Goal: Task Accomplishment & Management: Manage account settings

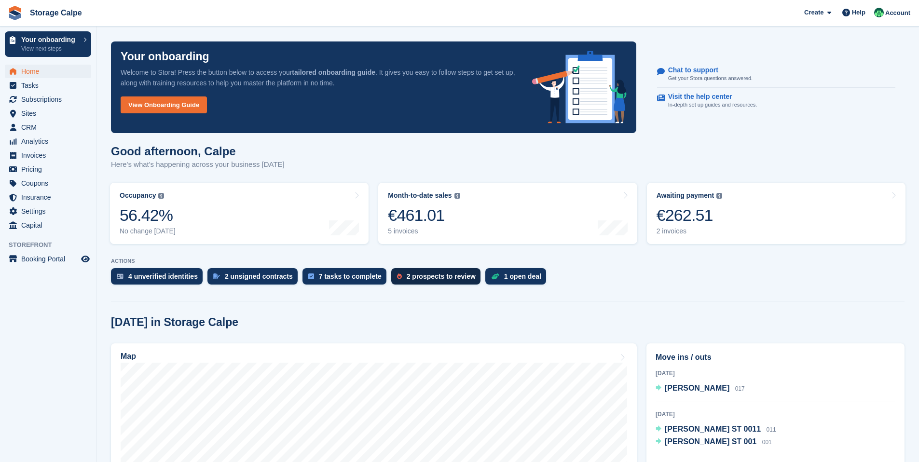
click at [452, 277] on div "2 prospects to review" at bounding box center [441, 277] width 69 height 8
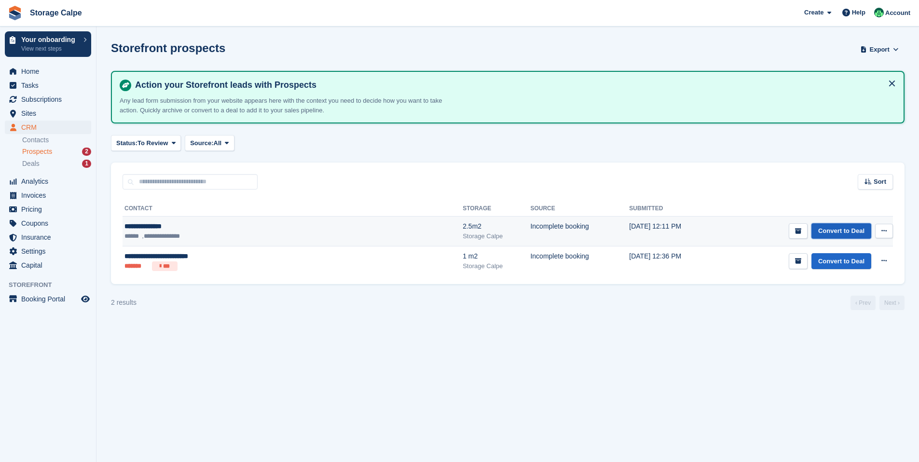
click at [823, 230] on link "Convert to Deal" at bounding box center [841, 231] width 60 height 16
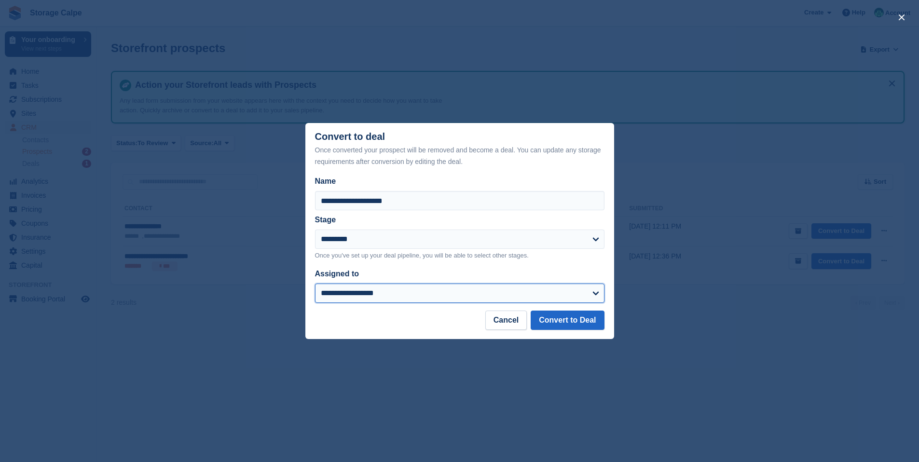
click at [481, 298] on select "**********" at bounding box center [459, 293] width 289 height 19
select select "****"
click at [315, 284] on select "**********" at bounding box center [459, 293] width 289 height 19
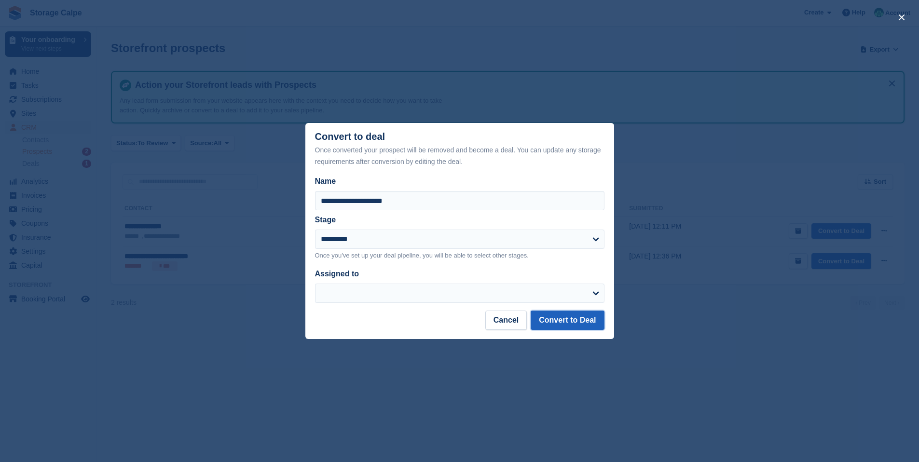
click at [554, 322] on button "Convert to Deal" at bounding box center [567, 320] width 73 height 19
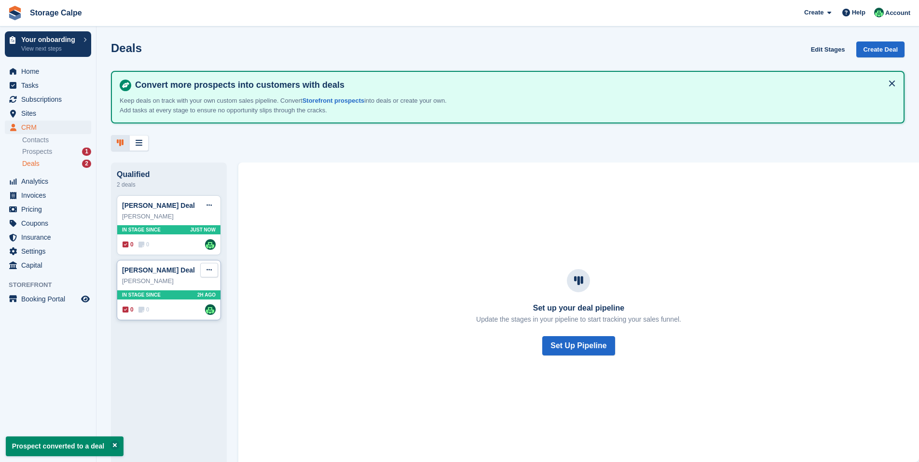
click at [206, 270] on icon at bounding box center [208, 270] width 5 height 6
click at [175, 343] on p "Delete deal" at bounding box center [172, 343] width 84 height 13
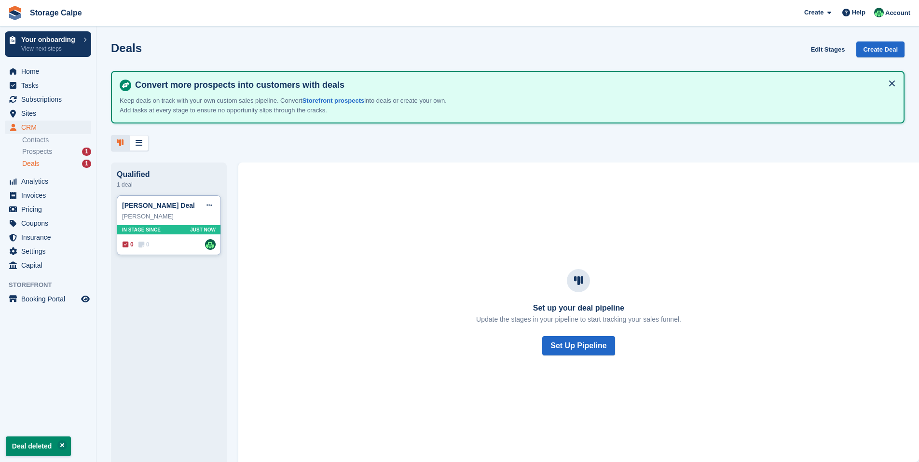
click at [182, 216] on div "[PERSON_NAME]" at bounding box center [169, 217] width 94 height 10
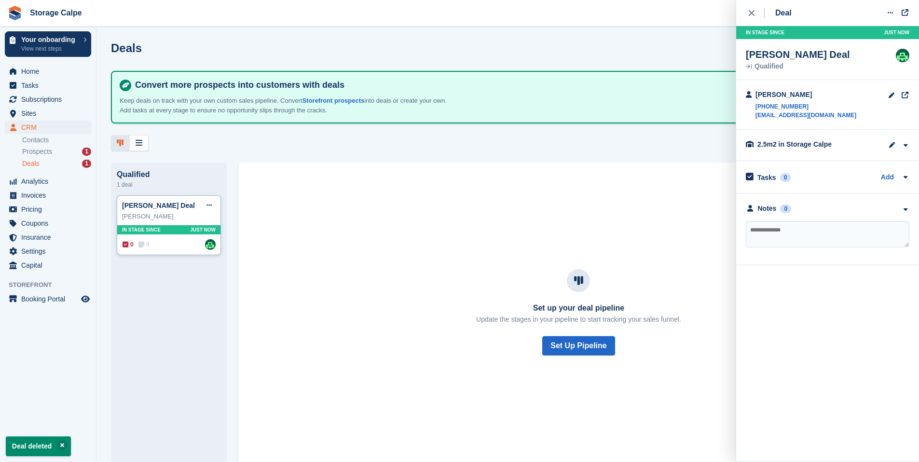
click at [182, 216] on div "[PERSON_NAME]" at bounding box center [169, 217] width 94 height 10
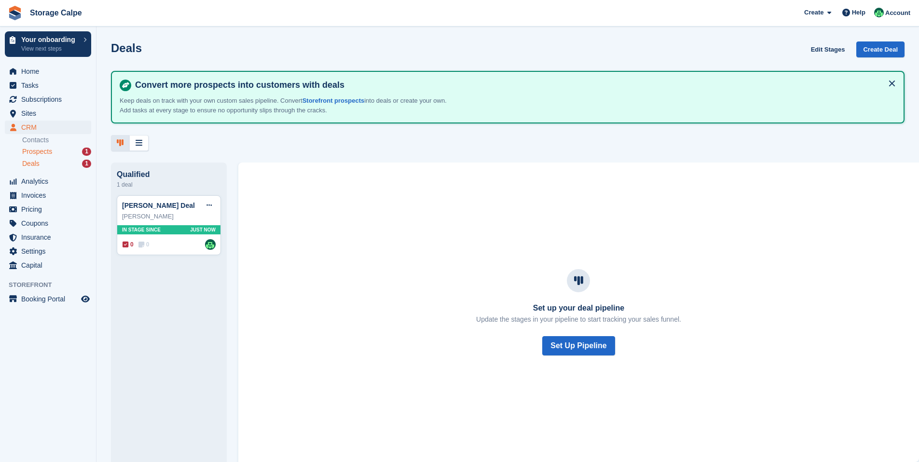
click at [39, 152] on span "Prospects" at bounding box center [37, 151] width 30 height 9
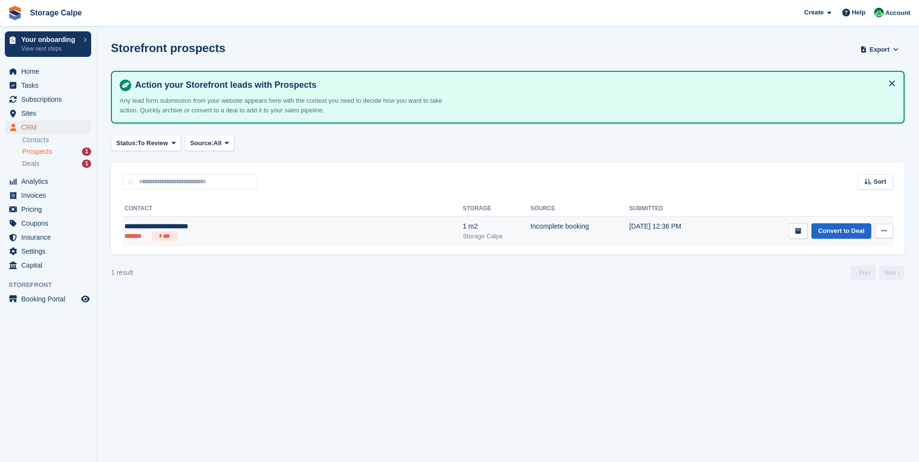
drag, startPoint x: 883, startPoint y: 231, endPoint x: 878, endPoint y: 235, distance: 5.8
click at [883, 231] on icon at bounding box center [883, 231] width 5 height 6
click at [836, 283] on p "Delete prospect" at bounding box center [847, 283] width 84 height 13
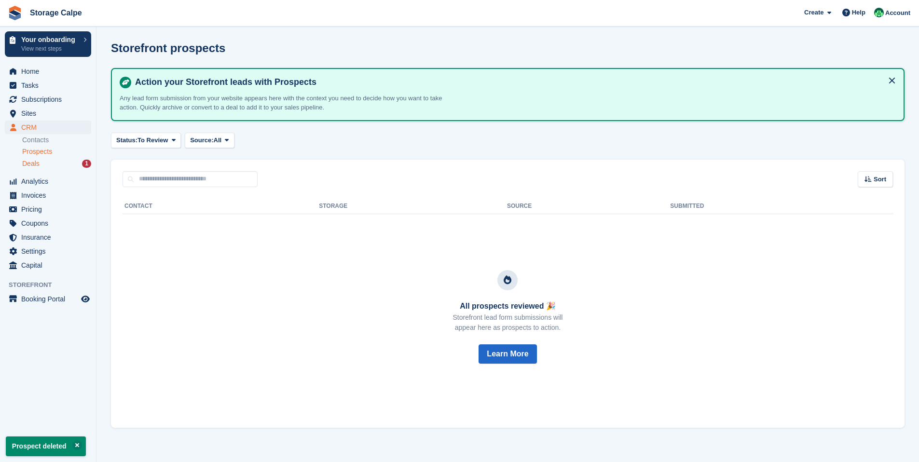
click at [48, 165] on div "Deals 1" at bounding box center [56, 163] width 69 height 9
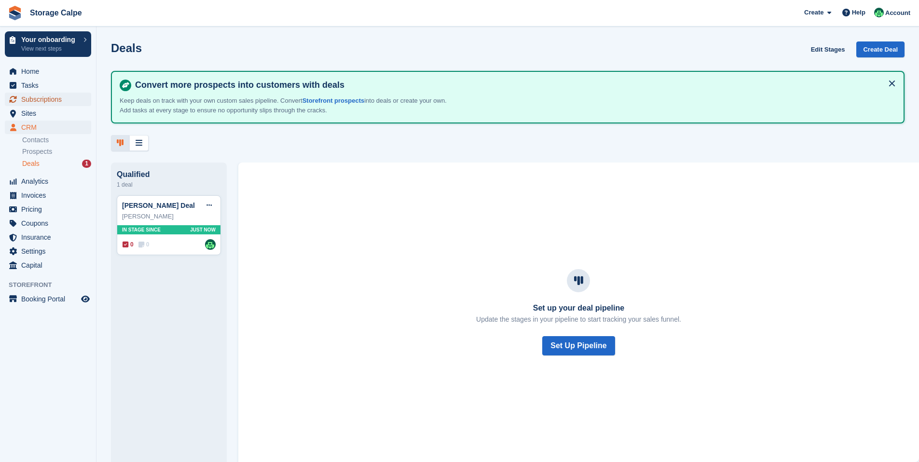
click at [32, 97] on span "Subscriptions" at bounding box center [50, 100] width 58 height 14
